Goal: Information Seeking & Learning: Check status

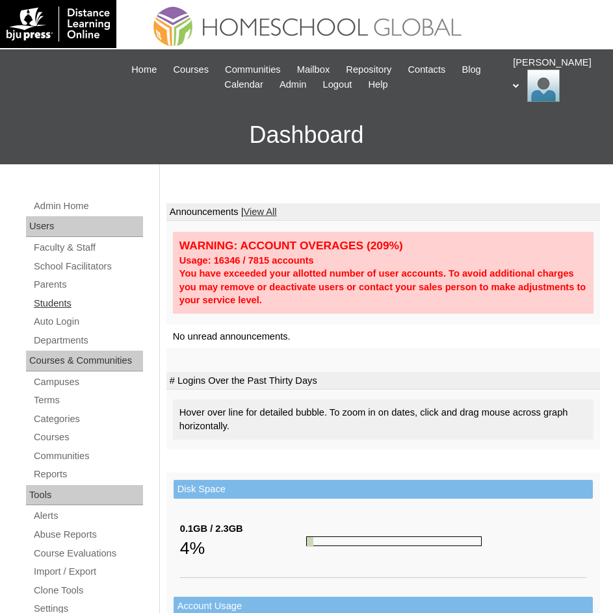
click at [47, 308] on link "Students" at bounding box center [87, 304] width 110 height 16
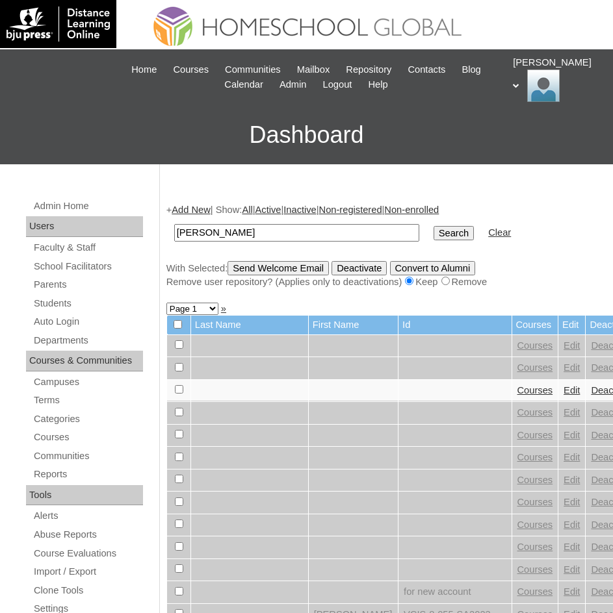
type input "Zahara Winter"
click at [433, 235] on input "Search" at bounding box center [453, 233] width 40 height 14
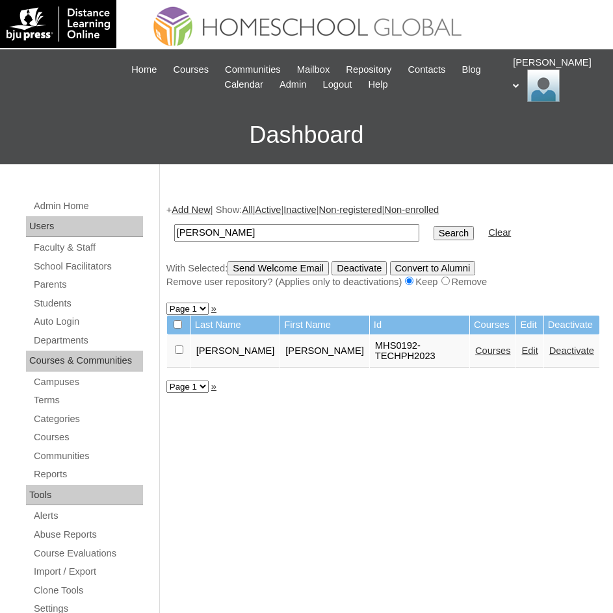
click at [475, 346] on link "Courses" at bounding box center [493, 351] width 36 height 10
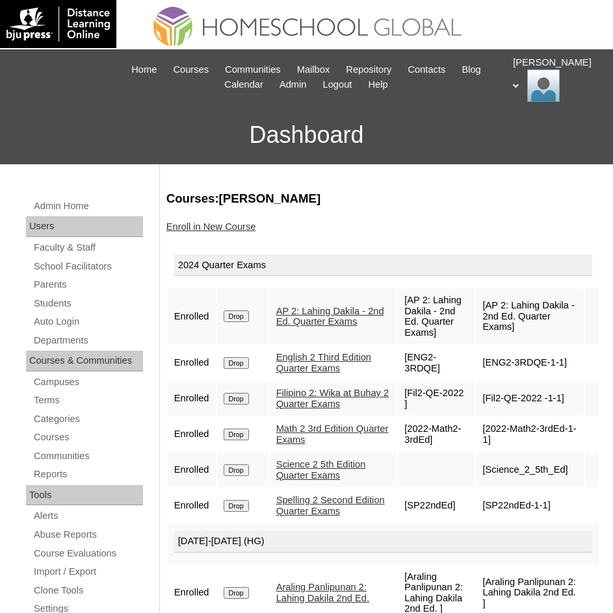
click at [324, 356] on link "English 2 Third Edition Quarter Exams" at bounding box center [323, 362] width 95 height 21
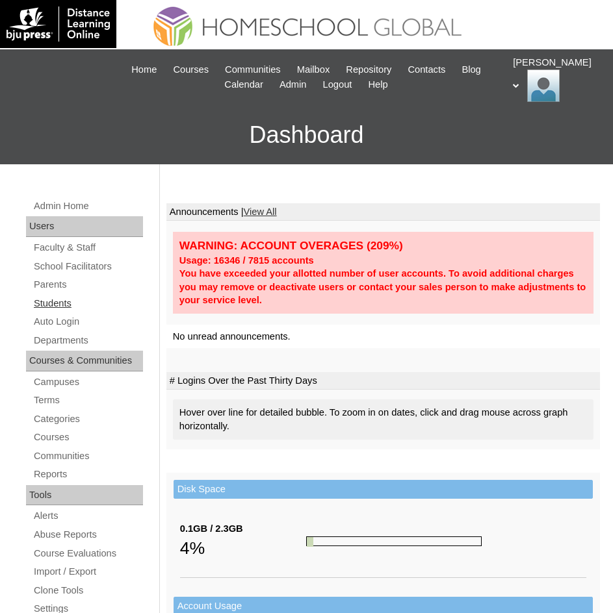
click at [40, 303] on link "Students" at bounding box center [87, 304] width 110 height 16
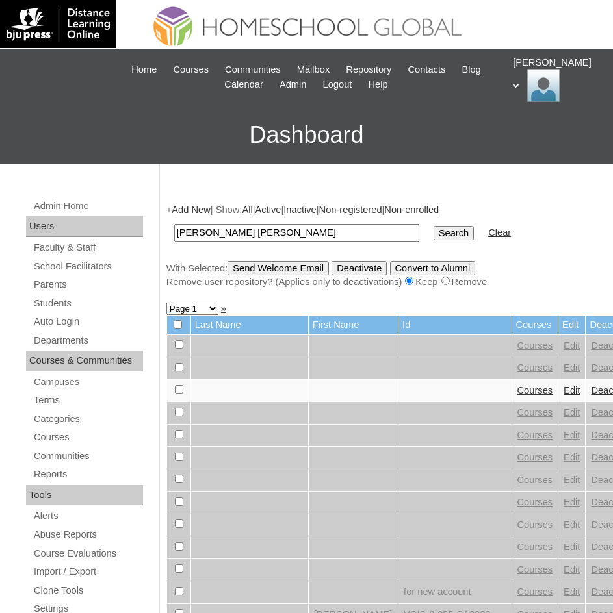
type input "[PERSON_NAME] [PERSON_NAME]"
click at [433, 228] on input "Search" at bounding box center [453, 233] width 40 height 14
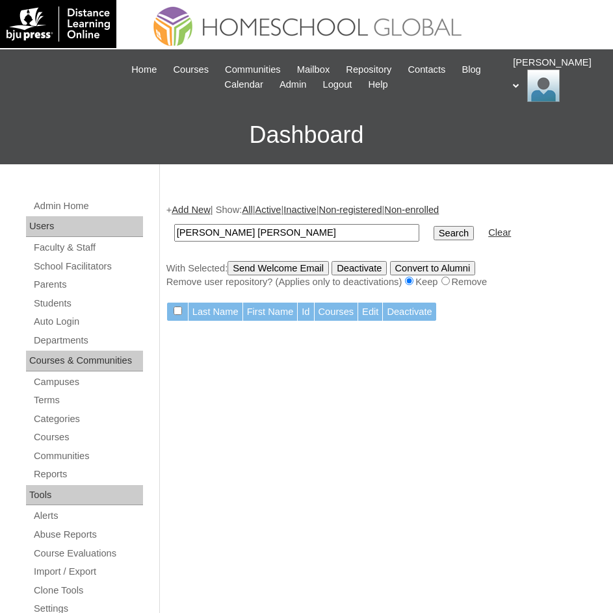
drag, startPoint x: 291, startPoint y: 231, endPoint x: 242, endPoint y: 238, distance: 49.9
click at [242, 238] on input "Inigo Matthew Cruz" at bounding box center [296, 233] width 245 height 18
type input "[PERSON_NAME]"
click at [433, 235] on input "Search" at bounding box center [453, 233] width 40 height 14
click at [297, 225] on input "[PERSON_NAME]" at bounding box center [296, 233] width 245 height 18
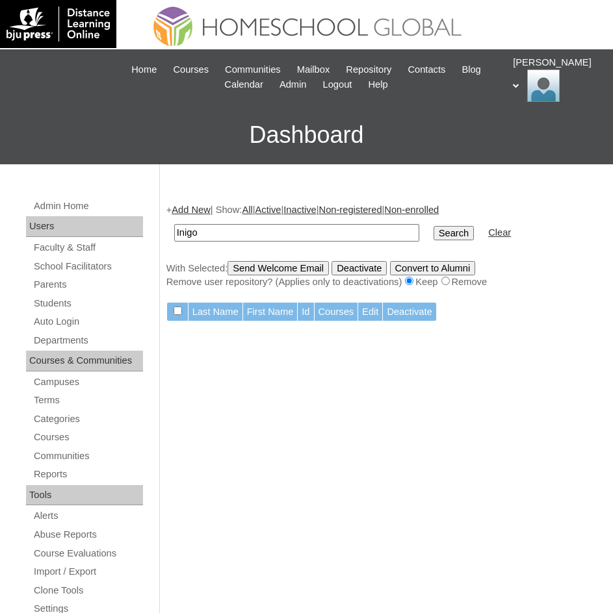
type input "Inigo"
click at [433, 232] on input "Search" at bounding box center [453, 233] width 40 height 14
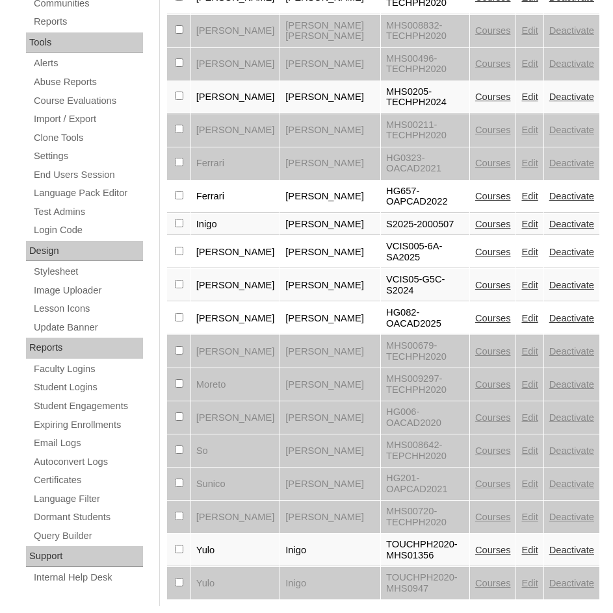
scroll to position [461, 0]
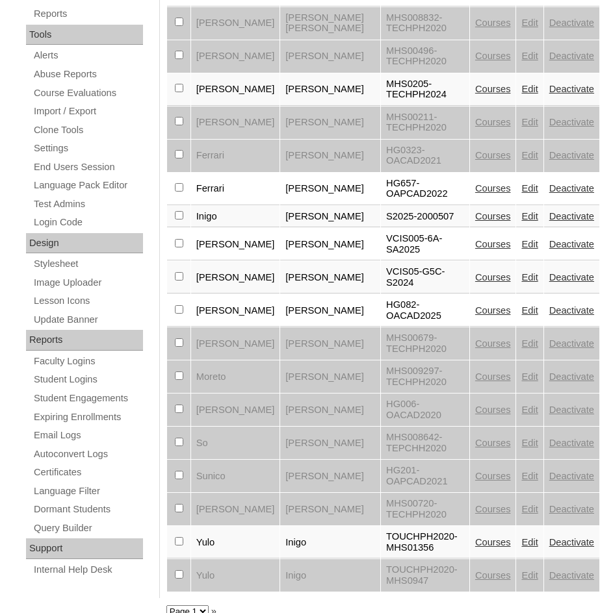
click at [192, 606] on select "Page 1" at bounding box center [187, 612] width 42 height 12
click at [249, 521] on div "+ Add New | Show: All | Active | Inactive | Non-registered | Non-enrolled Inigo…" at bounding box center [380, 174] width 440 height 888
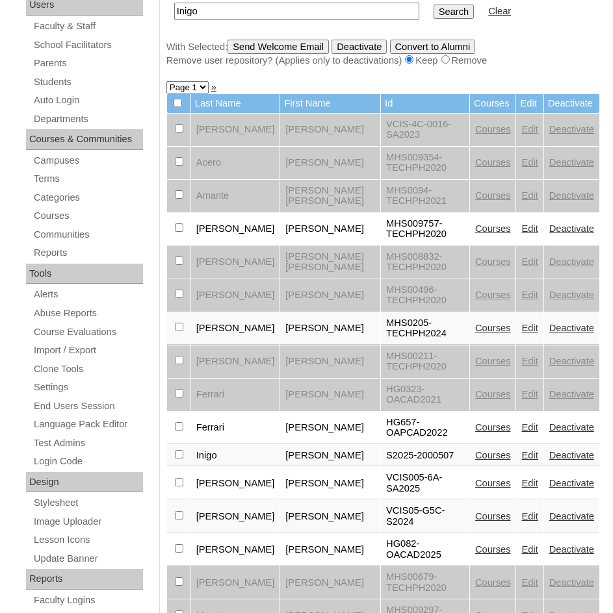
scroll to position [136, 0]
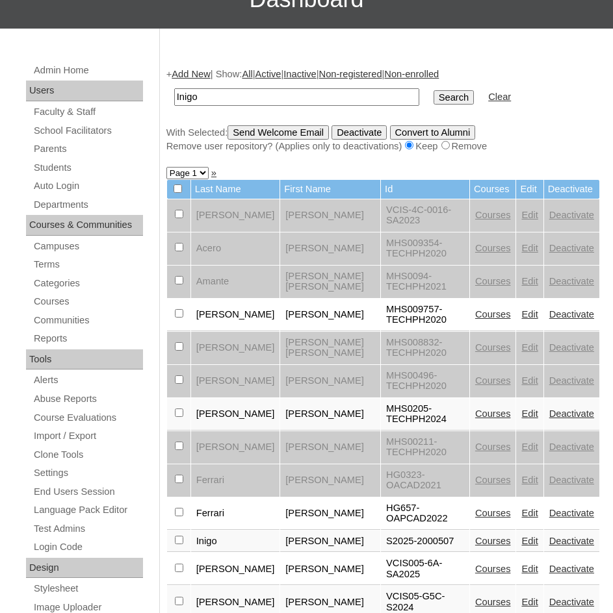
click at [226, 92] on input "Inigo" at bounding box center [296, 97] width 245 height 18
click at [433, 94] on input "Search" at bounding box center [453, 97] width 40 height 14
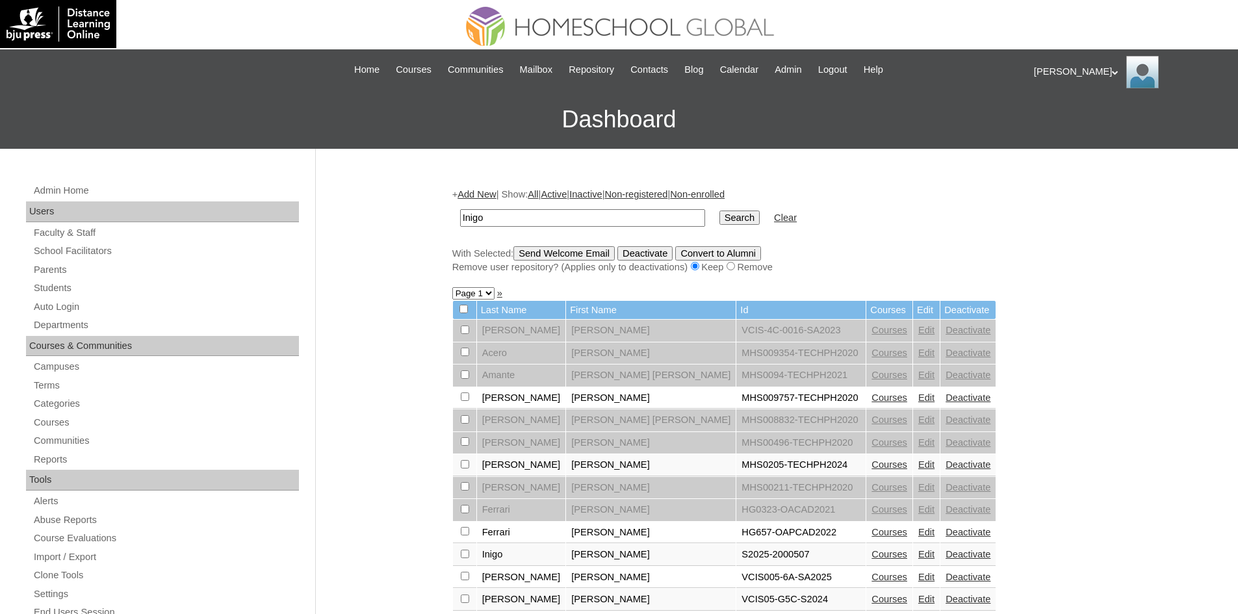
click at [483, 217] on input "Inigo" at bounding box center [582, 218] width 245 height 18
paste input "MHS00040-TECHPH2025"
type input "MHS00040-TECHPH2025"
click at [612, 222] on input "Search" at bounding box center [739, 218] width 40 height 14
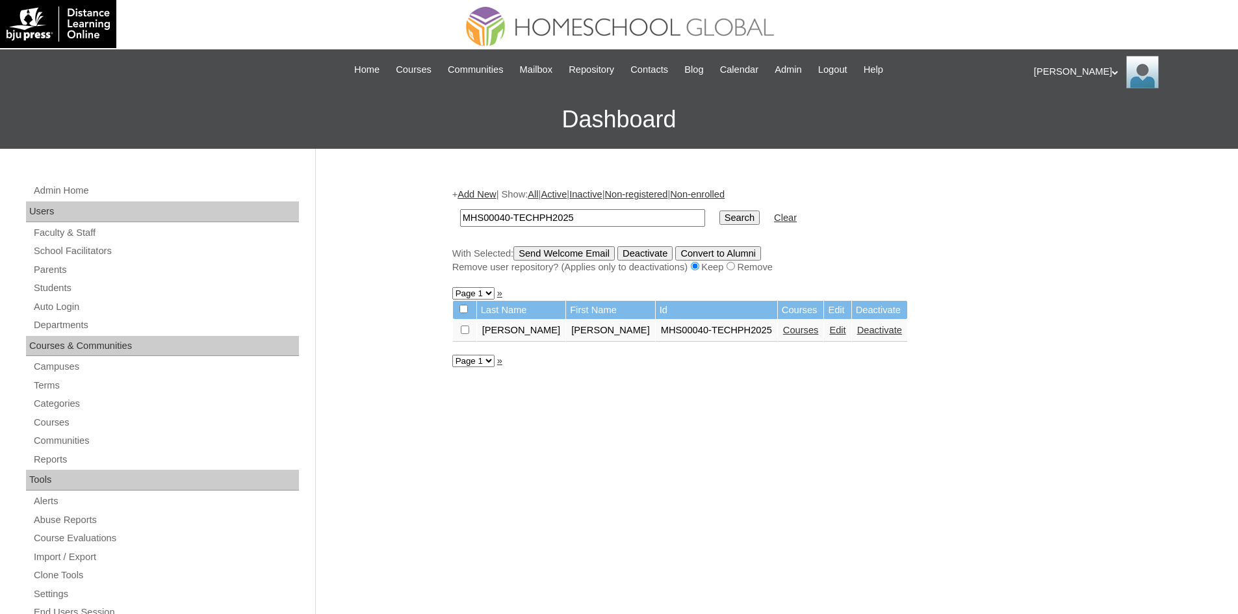
click at [783, 335] on link "Courses" at bounding box center [801, 330] width 36 height 10
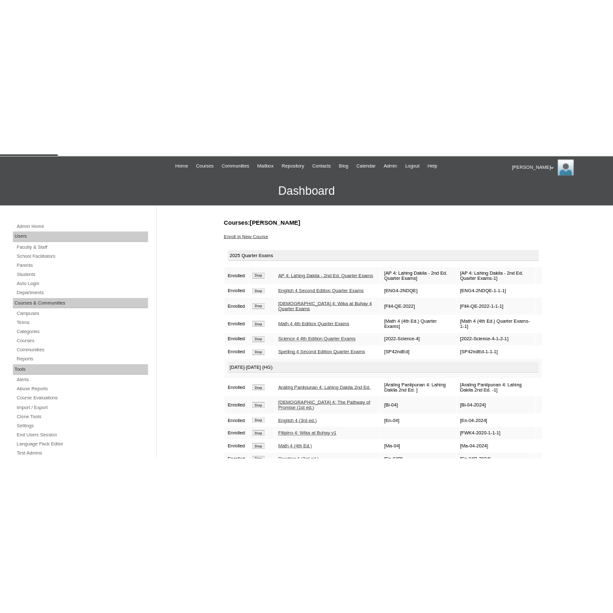
scroll to position [65, 0]
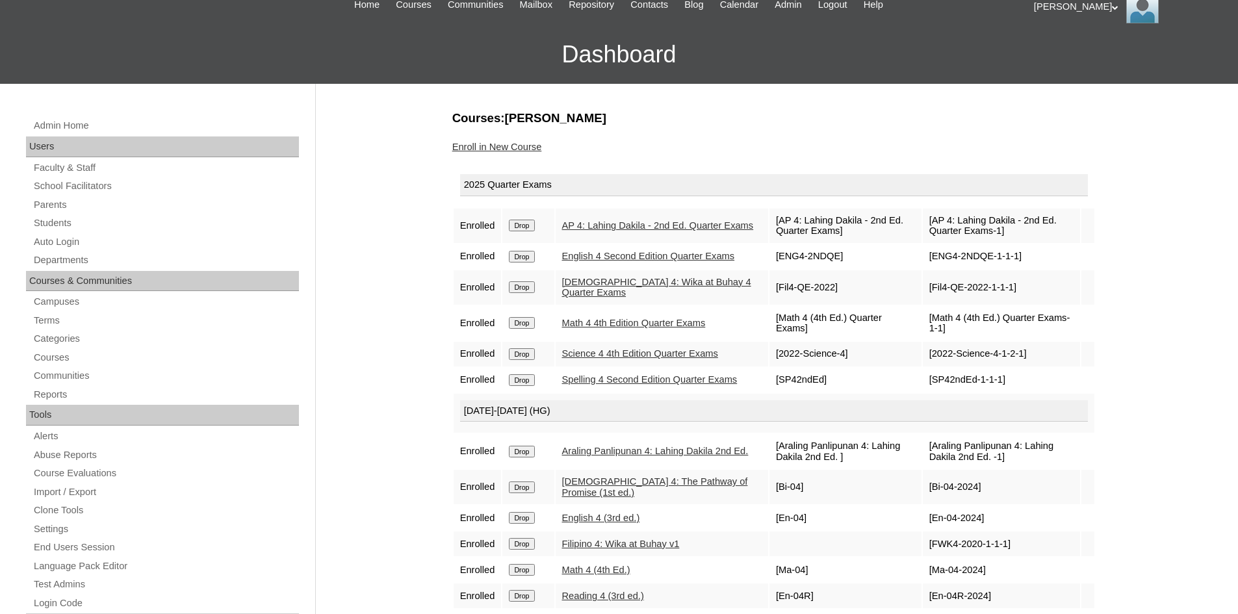
drag, startPoint x: 656, startPoint y: 368, endPoint x: 641, endPoint y: 362, distance: 16.9
drag, startPoint x: 530, startPoint y: 115, endPoint x: 561, endPoint y: 118, distance: 31.4
click at [561, 118] on h3 "Courses:Cruz Iñigo Matthew" at bounding box center [773, 118] width 643 height 17
copy h3 "Iñigo"
